Goal: Transaction & Acquisition: Download file/media

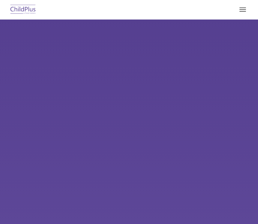
click at [59, 55] on div "Learn More Request a Demo The Future of ChildPlus is Here! Boost your productiv…" at bounding box center [129, 130] width 258 height 222
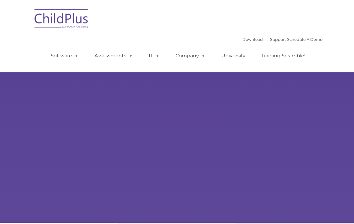
scroll to position [22, 0]
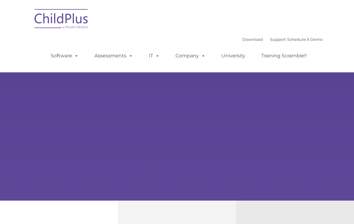
click at [246, 37] on link "Download" at bounding box center [252, 39] width 20 height 5
type input ""
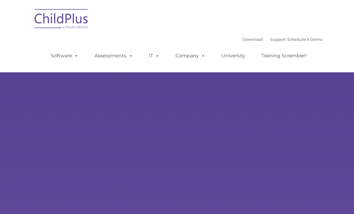
click at [133, 168] on div "Learn More Request a Demo The Future of ChildPlus is Here! Boost your productiv…" at bounding box center [177, 111] width 354 height 222
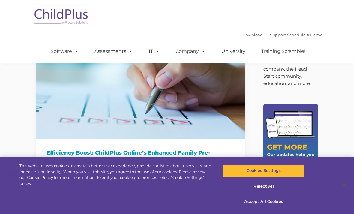
scroll to position [20, 0]
click at [344, 58] on nav "Download Support | Schedule A Demo  MENU MENU Software ChildPlus: The original…" at bounding box center [177, 31] width 354 height 63
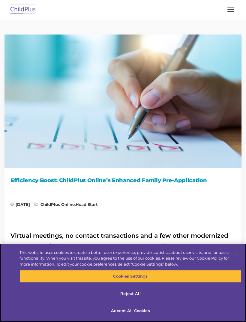
click at [173, 213] on button "Accept All Cookies" at bounding box center [130, 310] width 221 height 13
